Goal: Task Accomplishment & Management: Complete application form

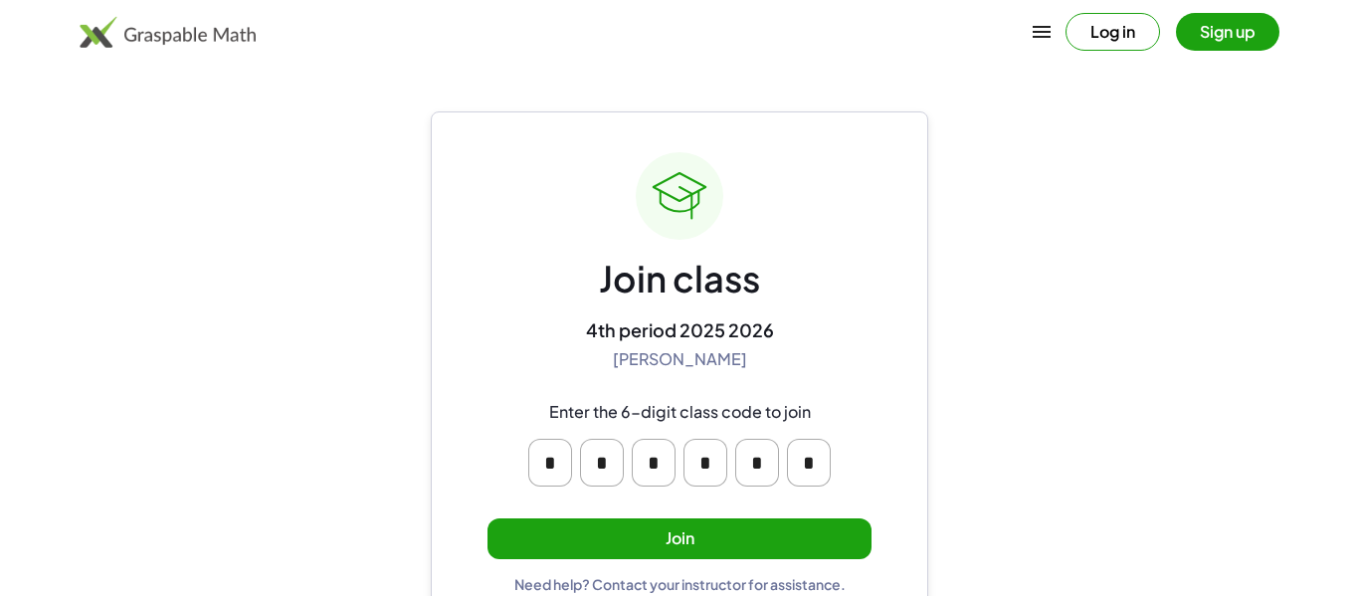
scroll to position [38, 0]
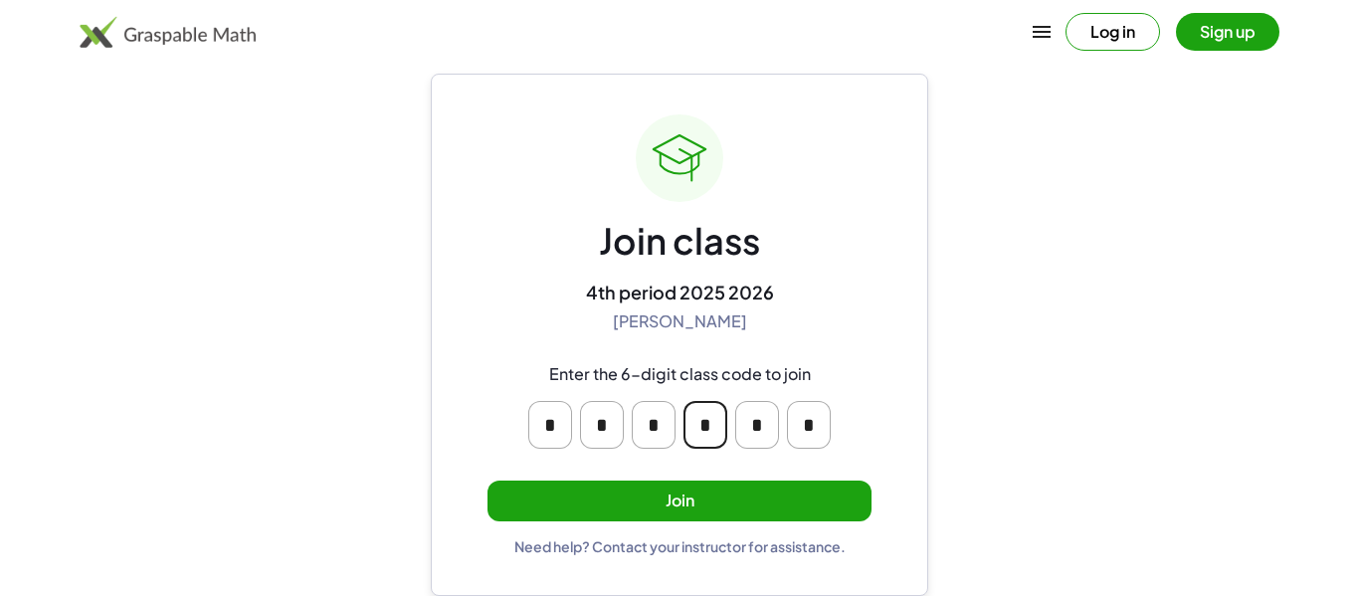
click at [715, 430] on input "*" at bounding box center [705, 425] width 44 height 48
click at [804, 300] on div "Join class 4th period 2025 2026 [PERSON_NAME] Enter the 6-digit class code to j…" at bounding box center [679, 334] width 384 height 441
click at [742, 495] on button "Join" at bounding box center [679, 501] width 384 height 41
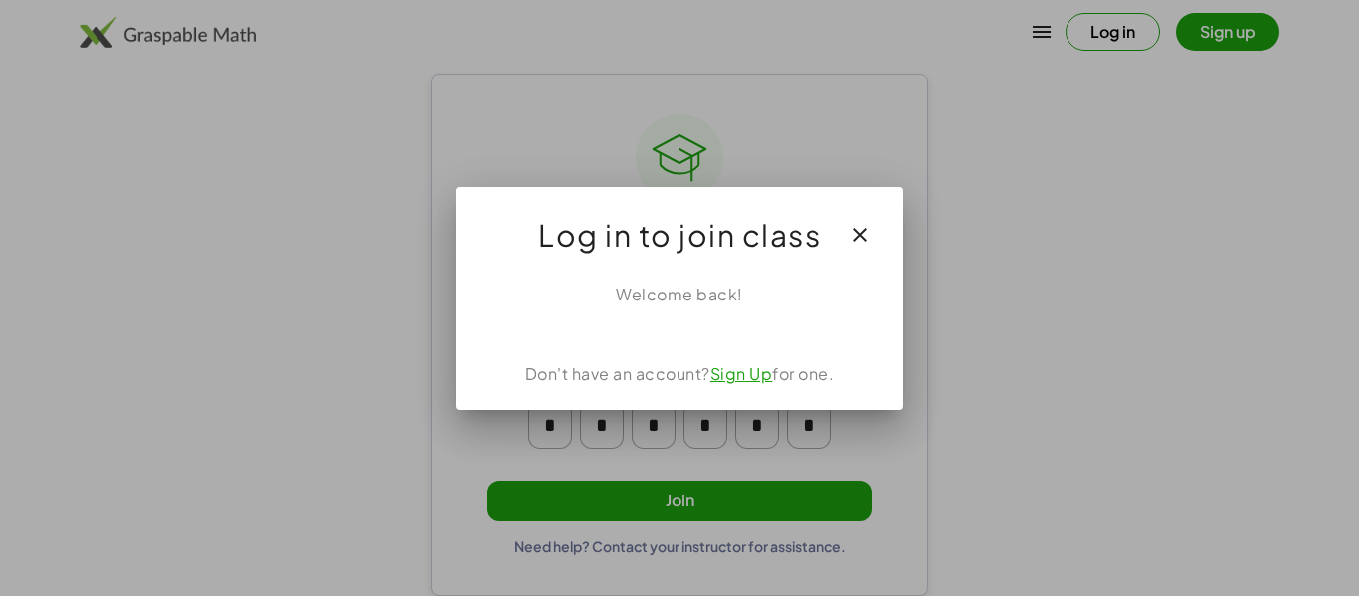
scroll to position [0, 0]
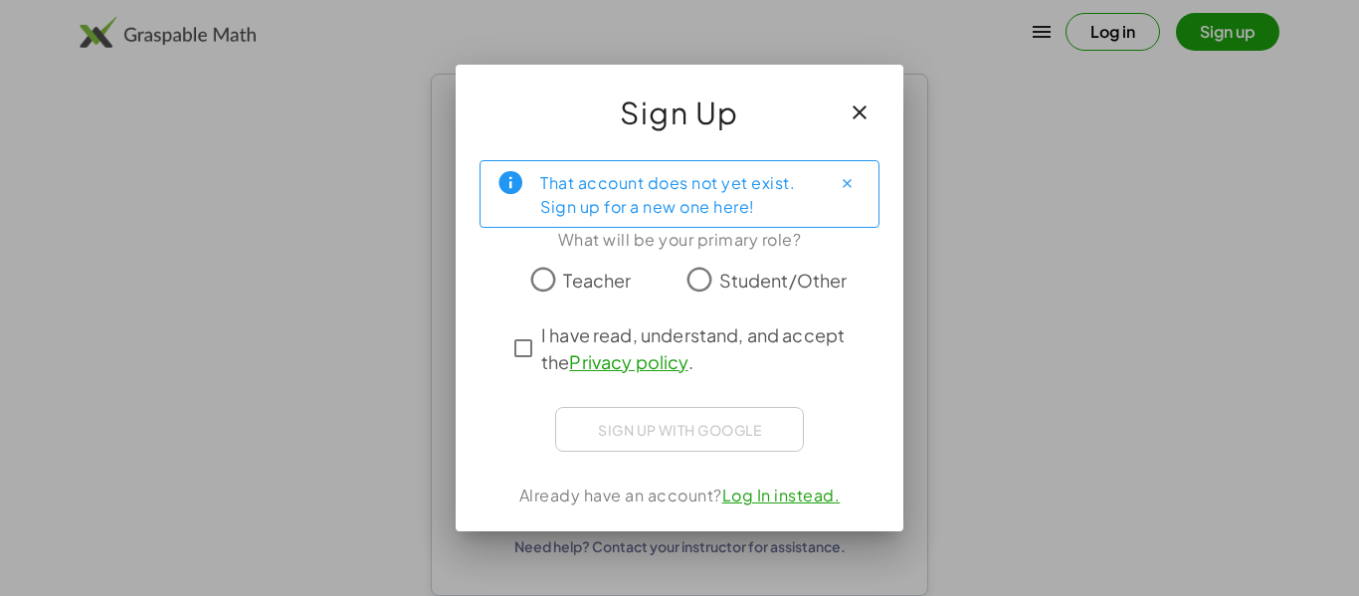
click at [550, 350] on span "I have read, understand, and accept the Privacy policy ." at bounding box center [697, 348] width 312 height 54
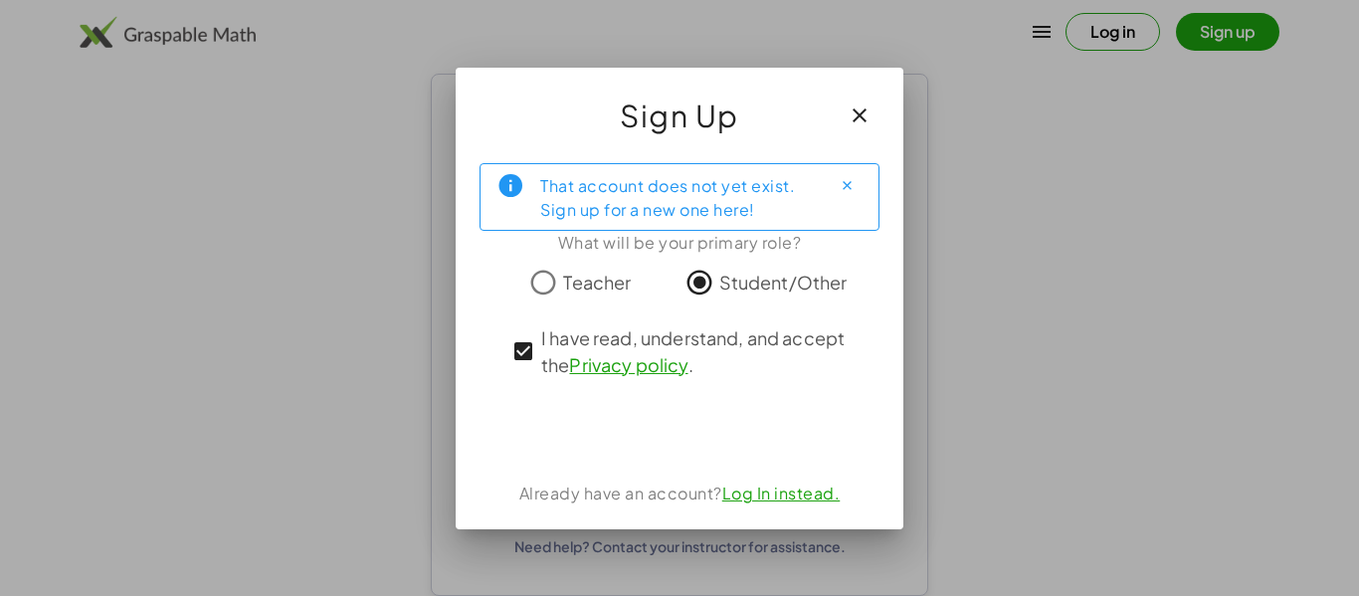
click at [762, 502] on link "Log In instead." at bounding box center [781, 493] width 118 height 21
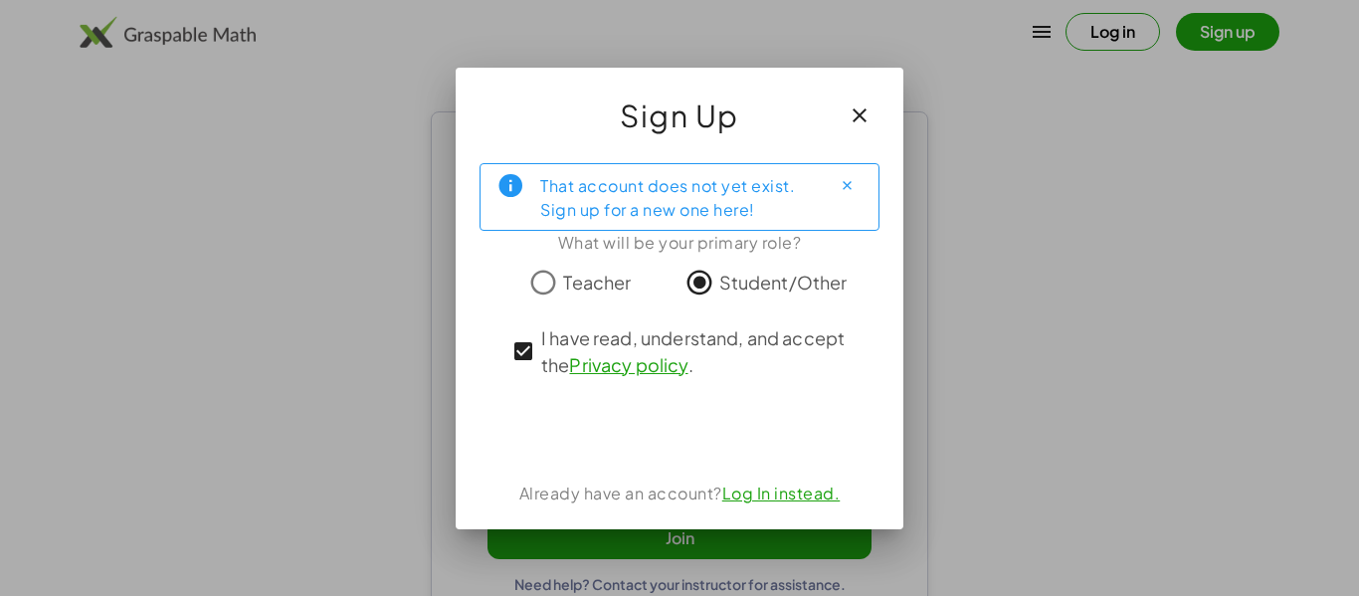
click at [859, 104] on icon "button" at bounding box center [860, 115] width 24 height 24
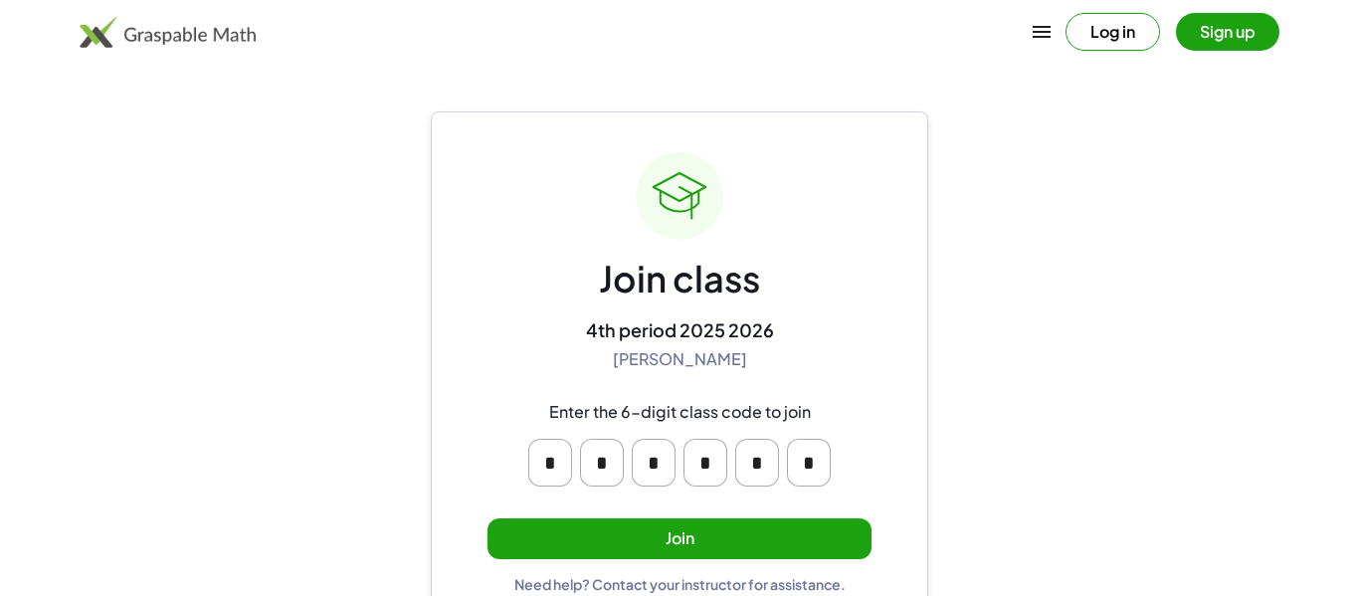
scroll to position [38, 0]
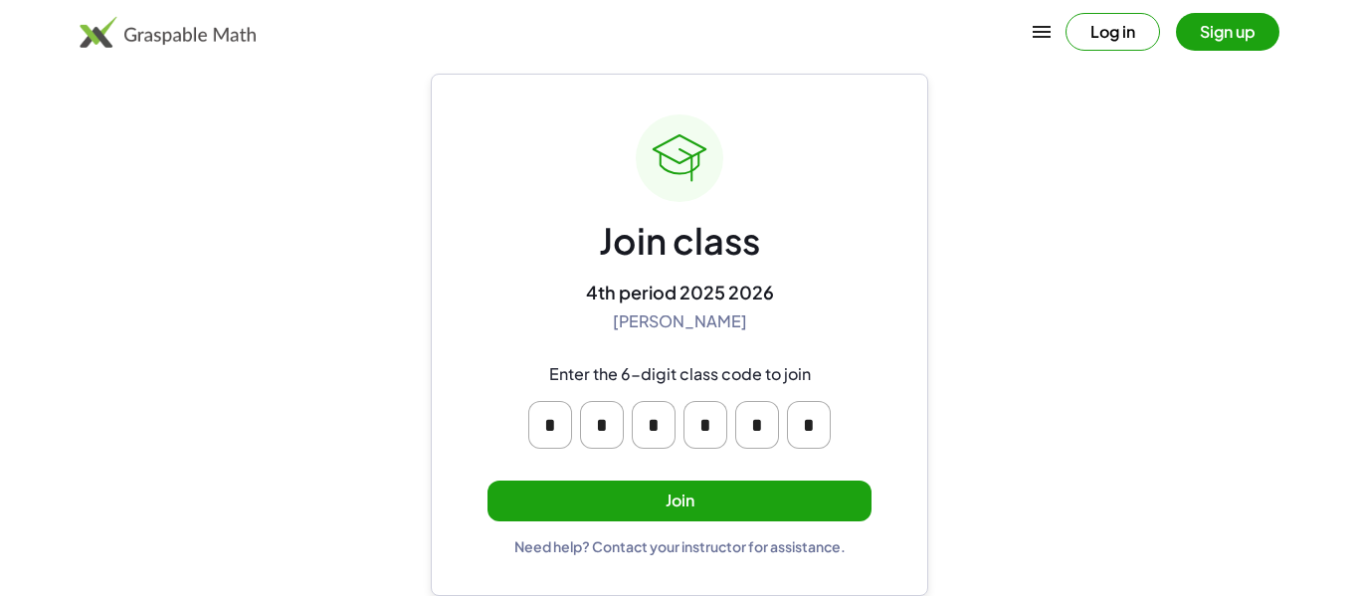
click at [782, 501] on button "Join" at bounding box center [679, 501] width 384 height 41
